Goal: Transaction & Acquisition: Purchase product/service

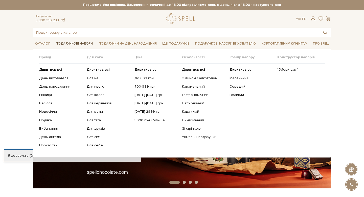
click at [82, 43] on link "Подарункові набори" at bounding box center [74, 44] width 41 height 8
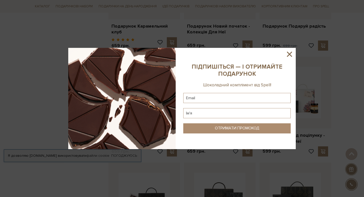
scroll to position [359, 0]
click at [288, 55] on icon at bounding box center [289, 54] width 5 height 5
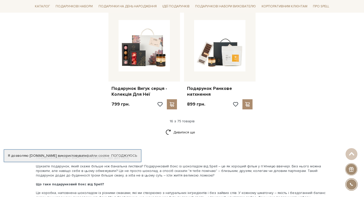
scroll to position [620, 0]
click at [184, 127] on link "Дивитися ще" at bounding box center [181, 131] width 33 height 9
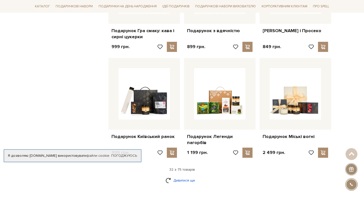
scroll to position [1103, 0]
